Goal: Communication & Community: Answer question/provide support

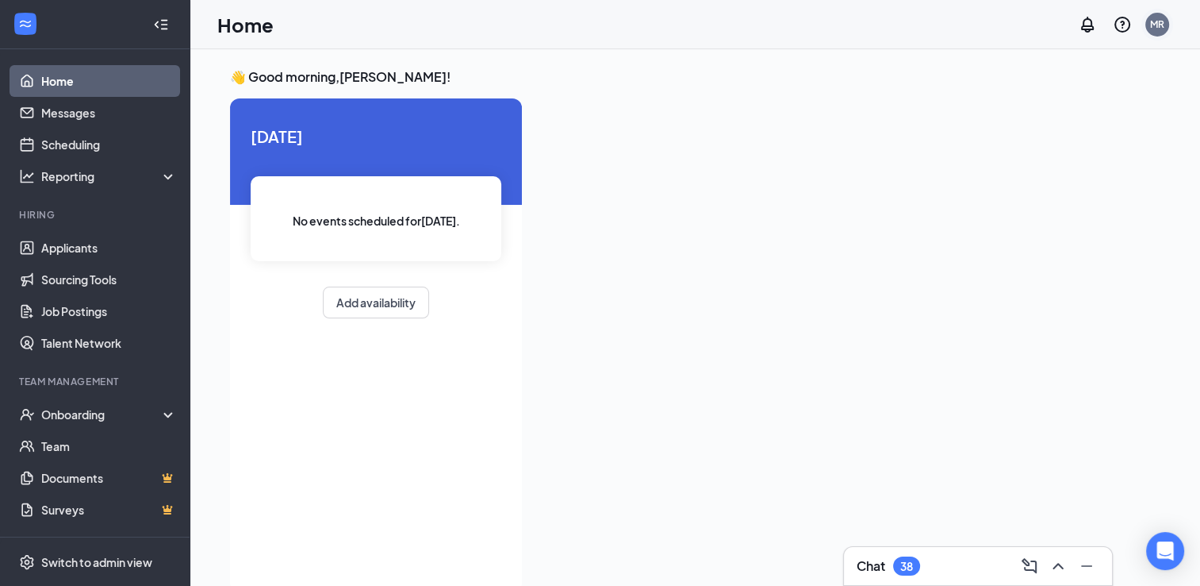
click at [1160, 30] on div "MR" at bounding box center [1158, 23] width 14 height 13
click at [1008, 240] on div "Log out" at bounding box center [1077, 243] width 171 height 16
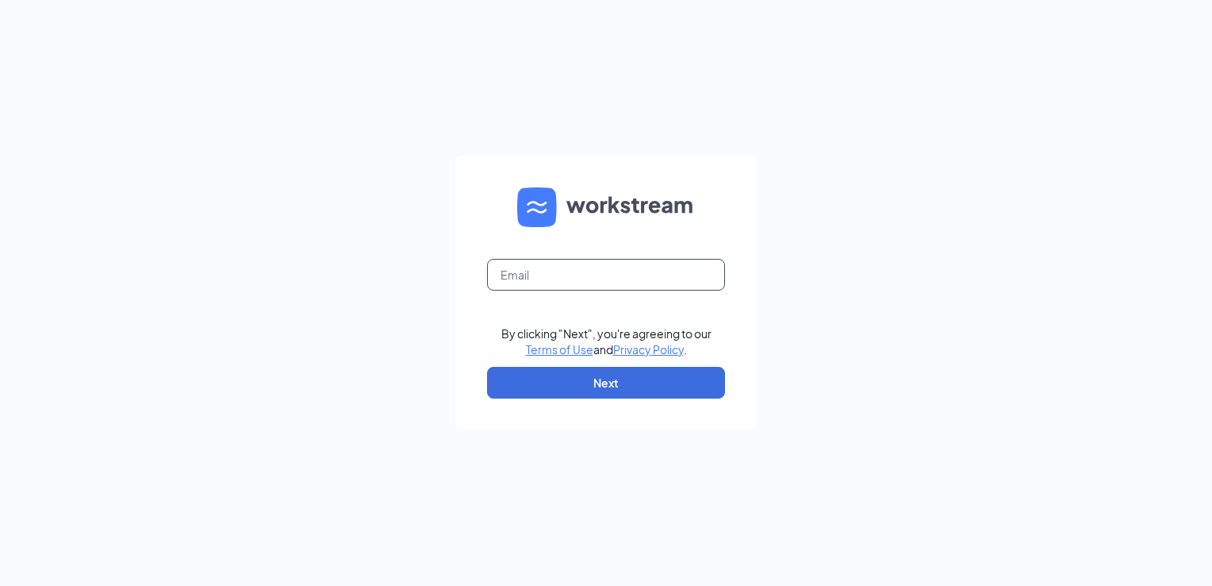
click at [603, 278] on input "text" at bounding box center [606, 275] width 238 height 32
type input "chelsey@altoonachickfila.com"
click at [578, 389] on button "Next" at bounding box center [606, 383] width 238 height 32
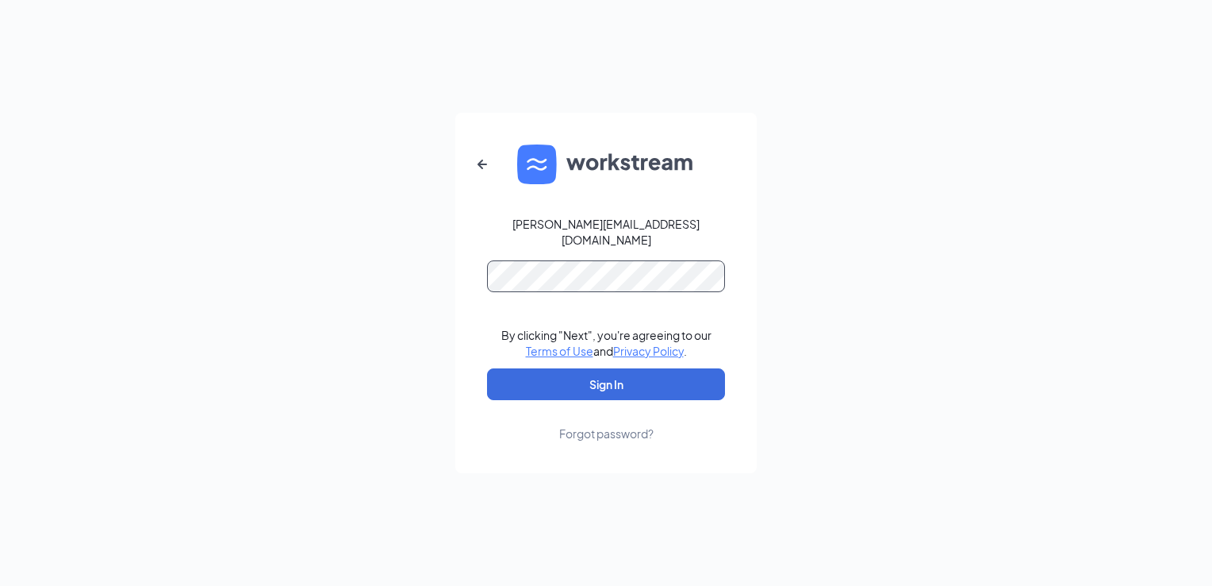
click at [480, 275] on form "chelsey@altoonachickfila.com By clicking "Next", you're agreeing to our Terms o…" at bounding box center [606, 293] width 302 height 360
click at [487, 368] on button "Sign In" at bounding box center [606, 384] width 238 height 32
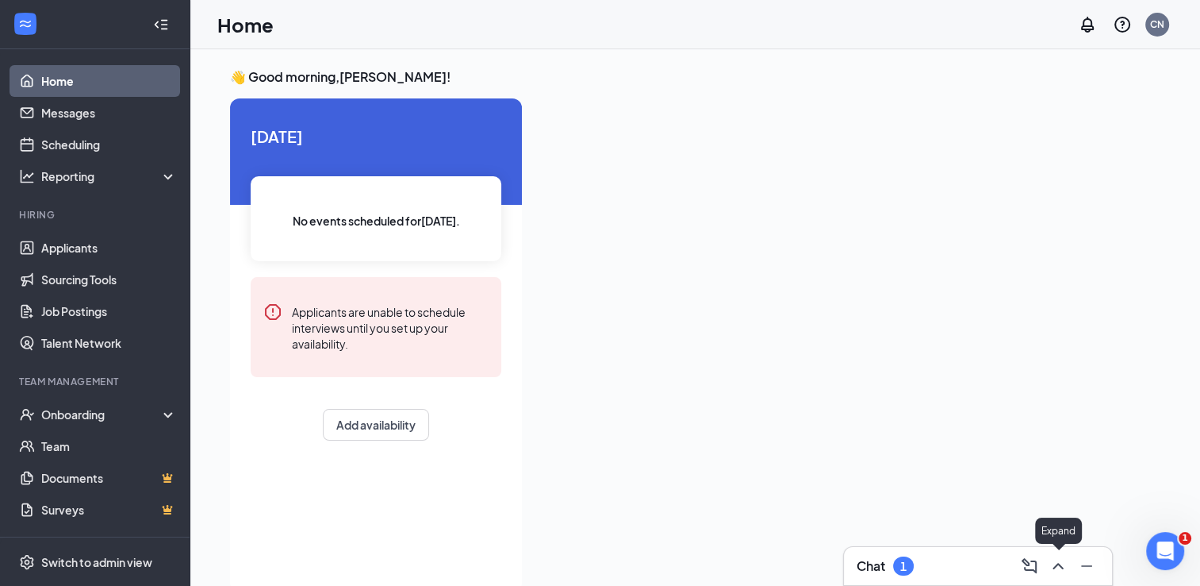
click at [1060, 557] on icon "ChevronUp" at bounding box center [1058, 565] width 19 height 19
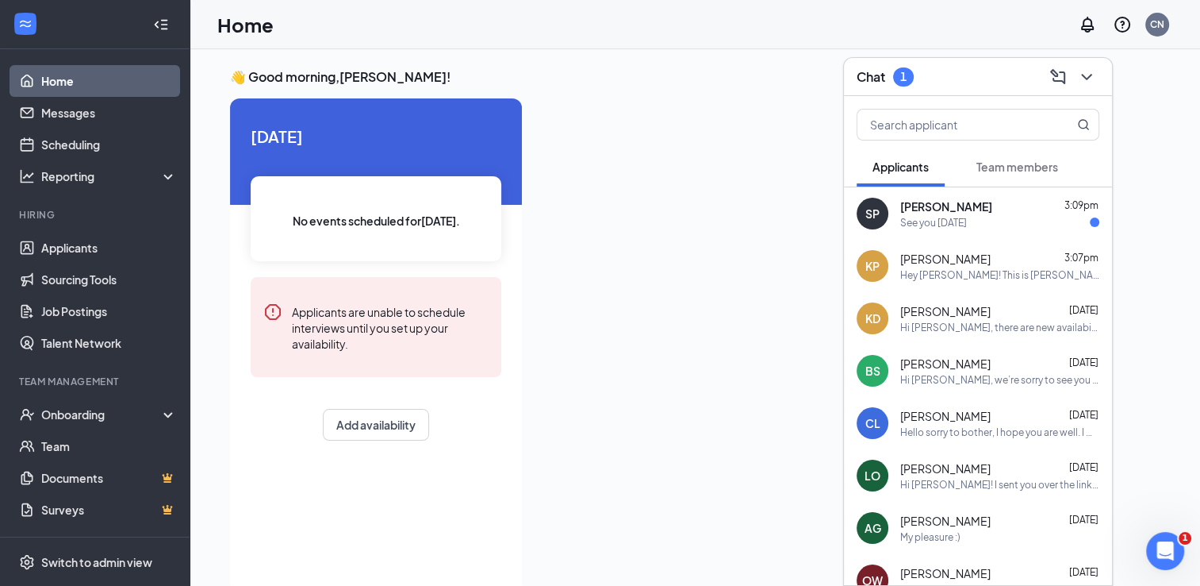
click at [935, 218] on div "See you [DATE]" at bounding box center [934, 222] width 67 height 13
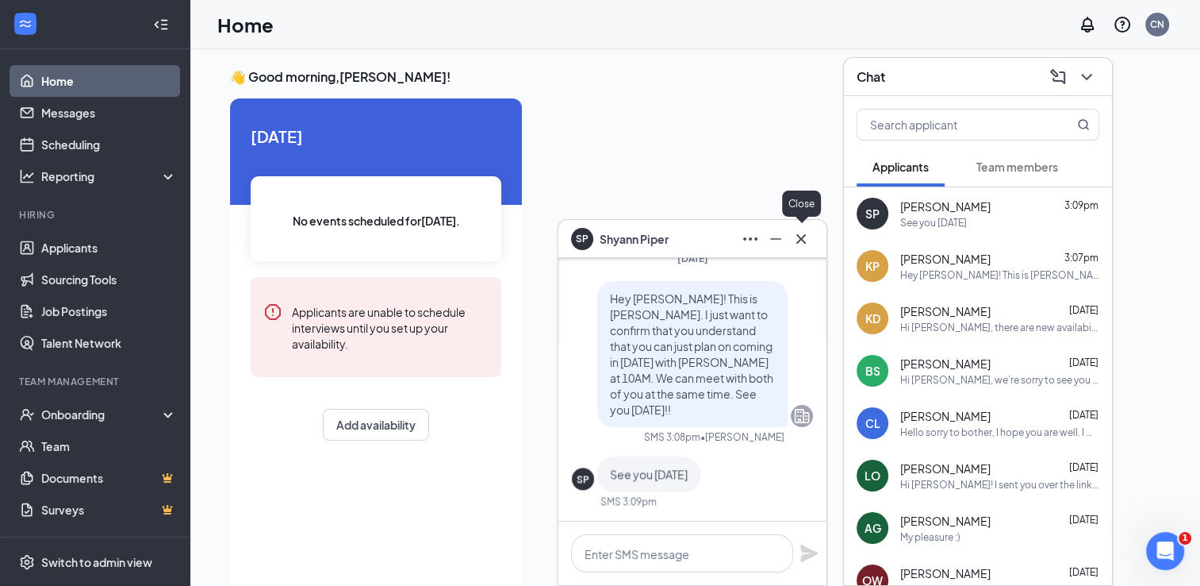
click at [798, 232] on icon "Cross" at bounding box center [801, 238] width 19 height 19
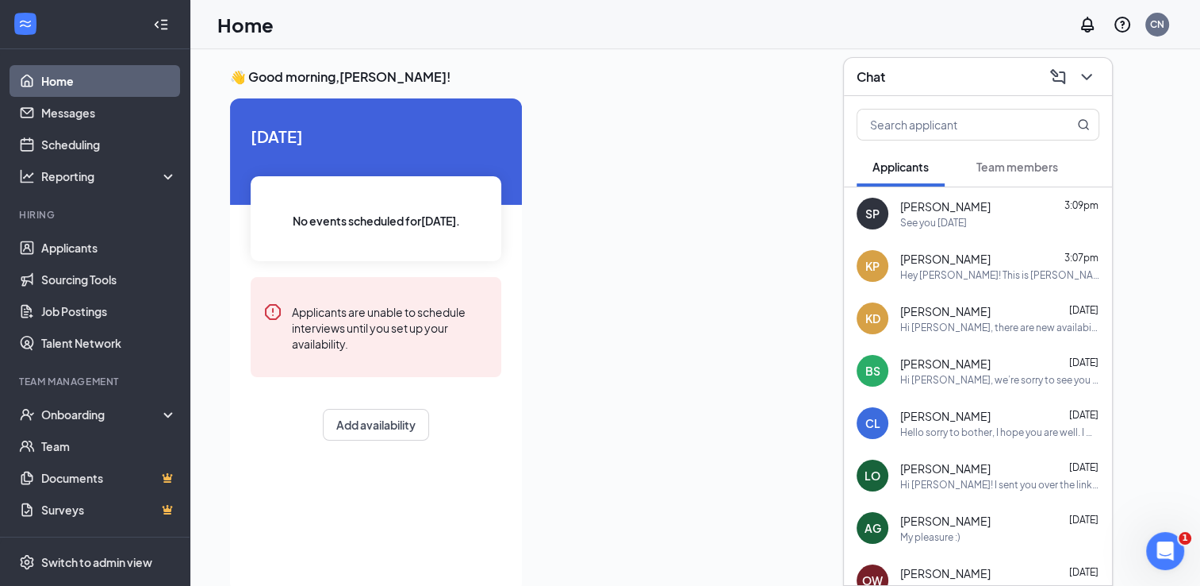
click at [984, 159] on div "Team members" at bounding box center [1018, 167] width 82 height 16
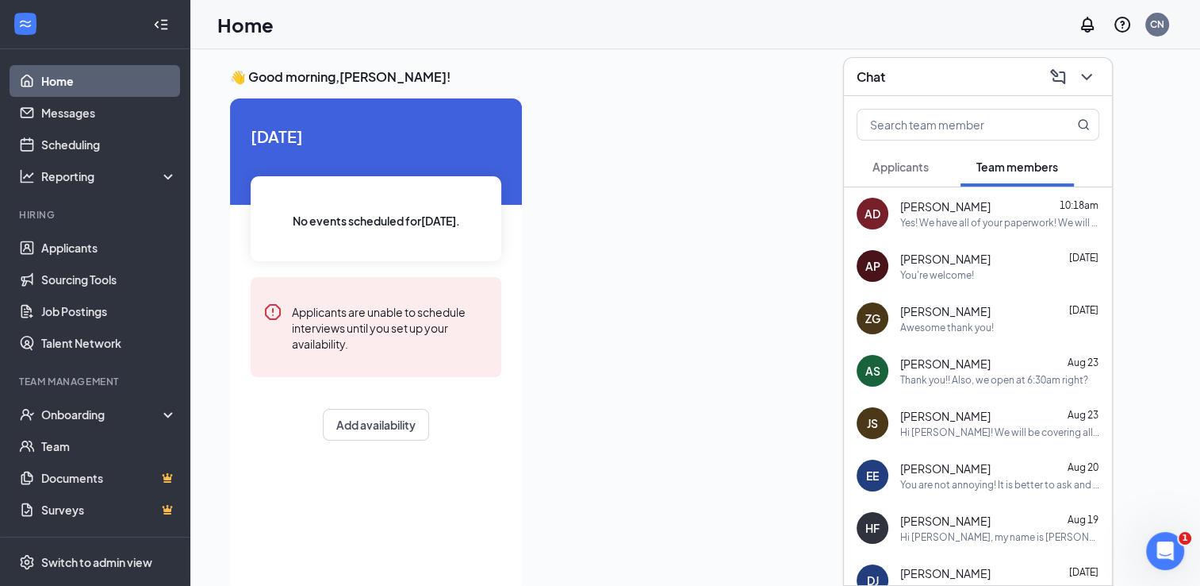
click at [949, 424] on div "[PERSON_NAME] [DATE] Hi [PERSON_NAME]! We will be covering all that during your…" at bounding box center [1000, 423] width 199 height 31
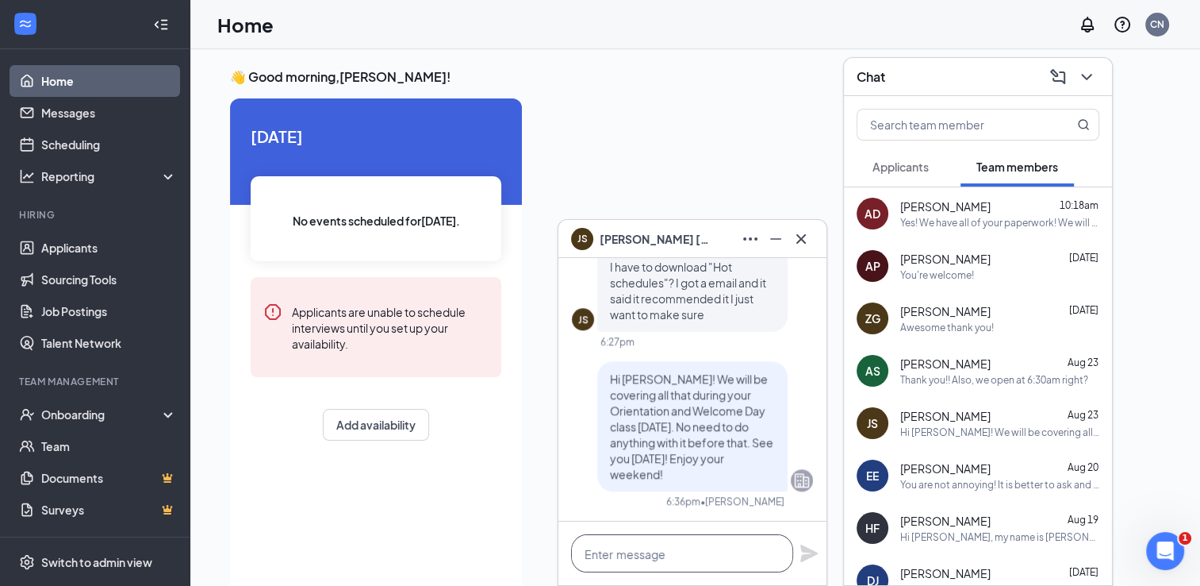
click at [638, 563] on textarea at bounding box center [682, 553] width 222 height 38
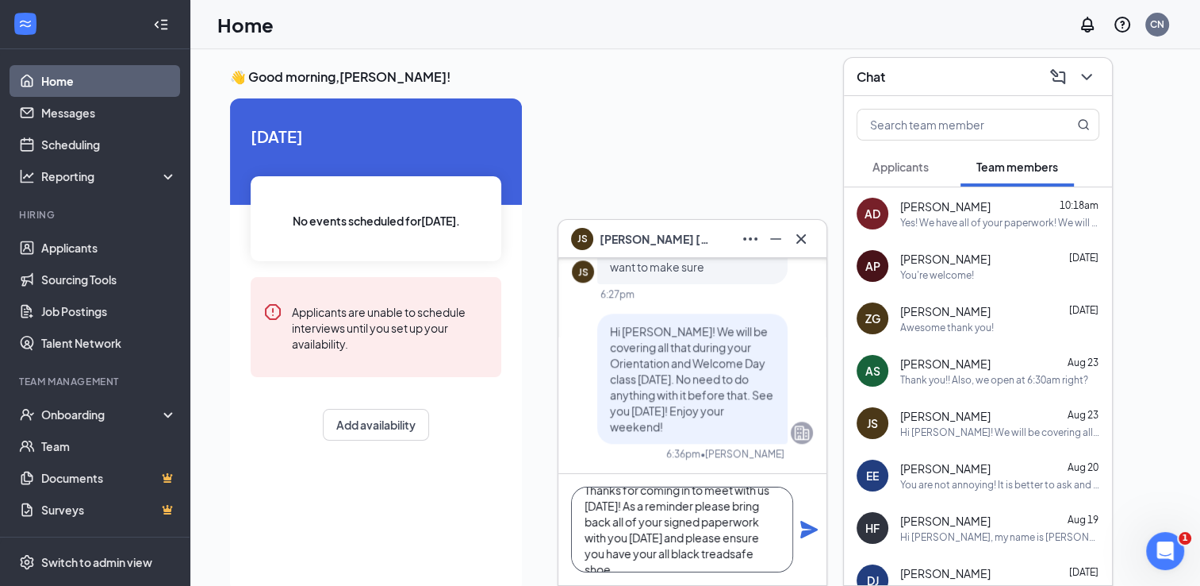
scroll to position [32, 0]
click at [634, 563] on textarea "Thanks for coming in to meet with us [DATE]! As a reminder please bring back al…" at bounding box center [682, 529] width 222 height 86
type textarea "Thanks for coming in to meet with us [DATE]! As a reminder please bring back al…"
click at [806, 530] on icon "Plane" at bounding box center [809, 529] width 19 height 19
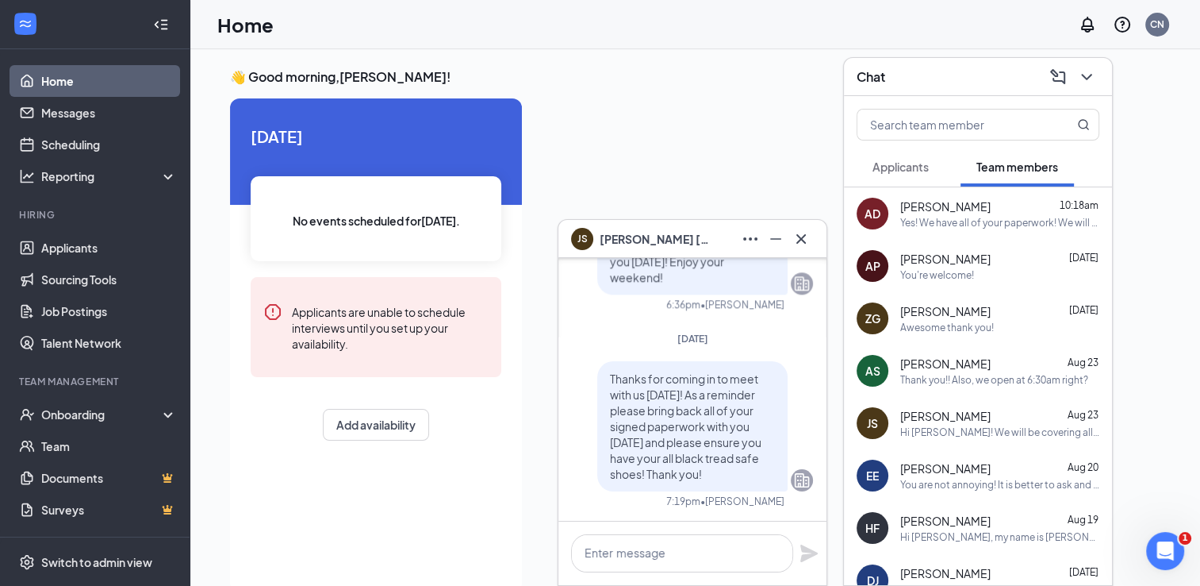
scroll to position [0, 0]
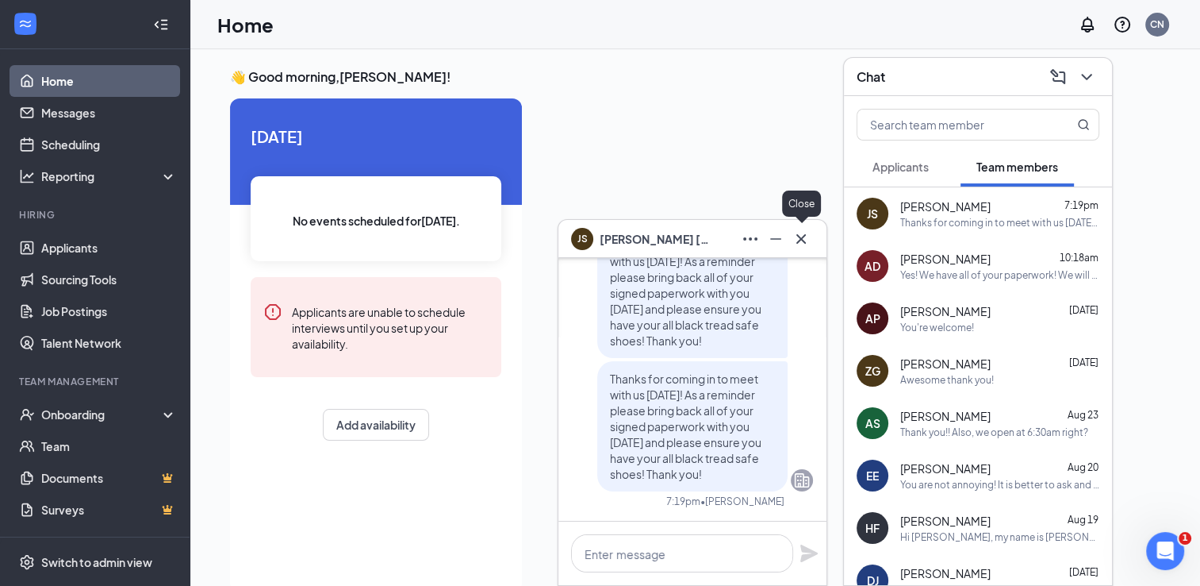
click at [807, 236] on icon "Cross" at bounding box center [801, 238] width 19 height 19
